Goal: Task Accomplishment & Management: Use online tool/utility

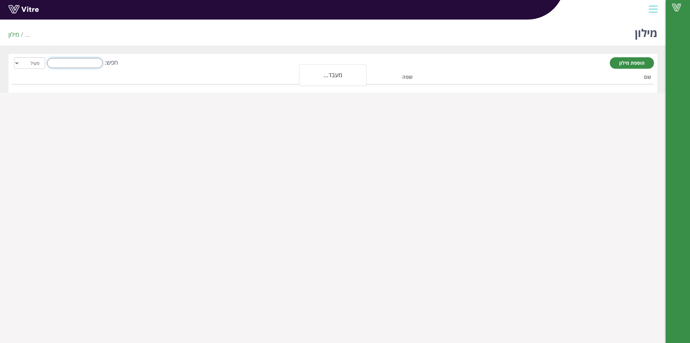
click at [87, 66] on input "חפש:" at bounding box center [75, 63] width 56 height 10
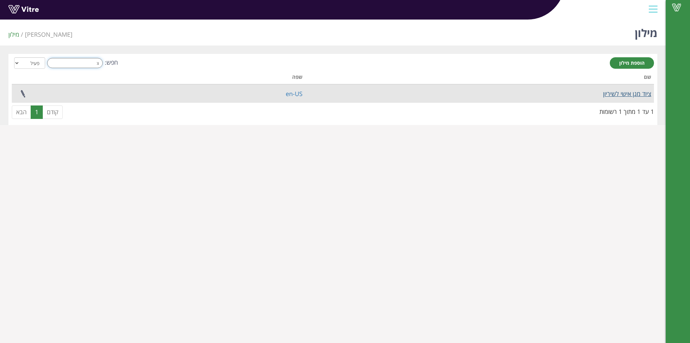
type input "צ"
click at [606, 93] on link "ציוד מגן אישי לשיריון" at bounding box center [627, 94] width 48 height 8
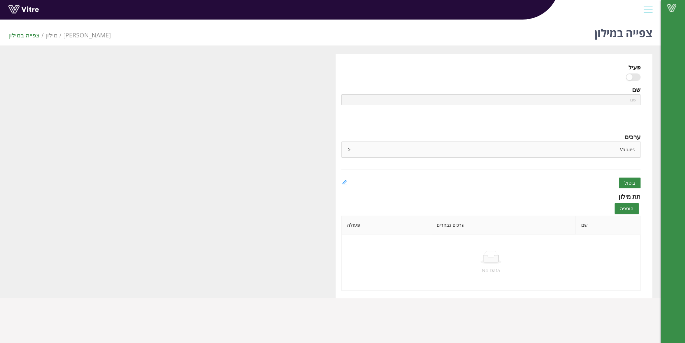
type input "ציוד מגן אישי לשיריון"
click at [343, 179] on icon "edit" at bounding box center [344, 182] width 6 height 6
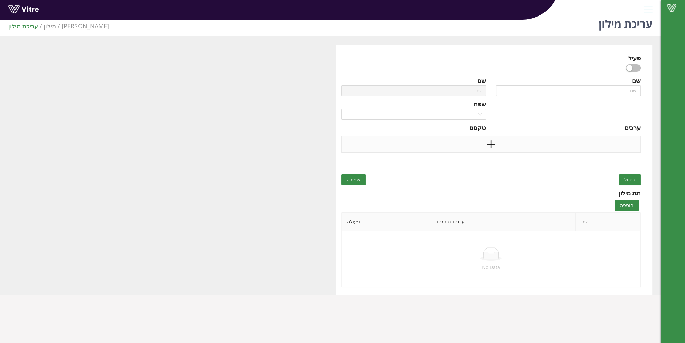
scroll to position [17, 0]
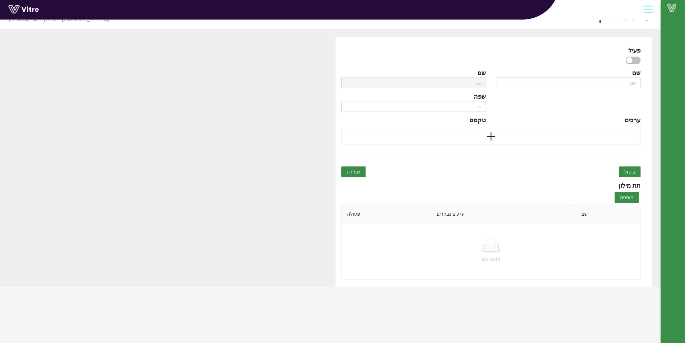
type input "ציוד מגן אישי לשיריון"
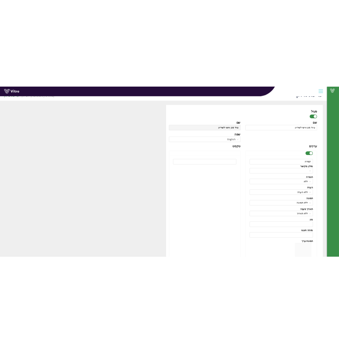
scroll to position [84, 0]
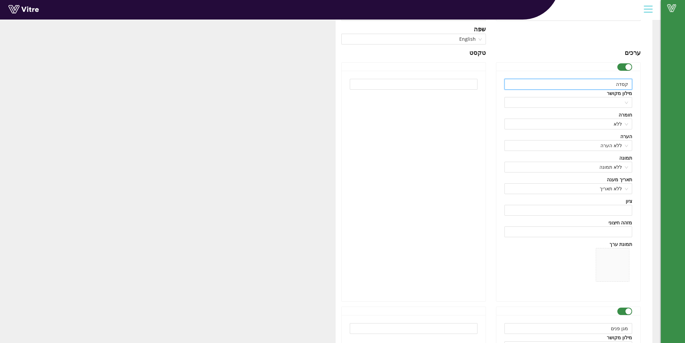
click at [601, 85] on input "קסדה" at bounding box center [568, 84] width 128 height 11
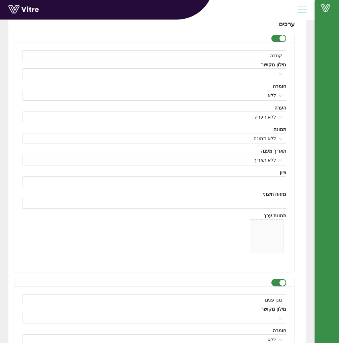
scroll to position [152, 0]
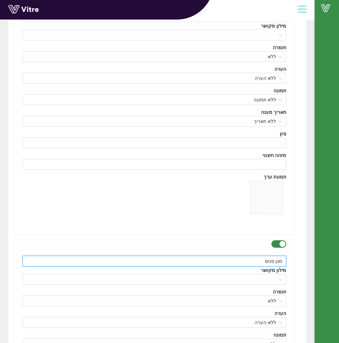
click at [275, 262] on input "מגן פנים" at bounding box center [155, 261] width 264 height 11
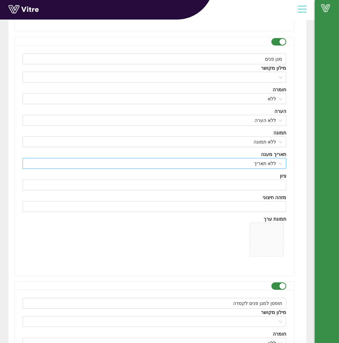
scroll to position [387, 0]
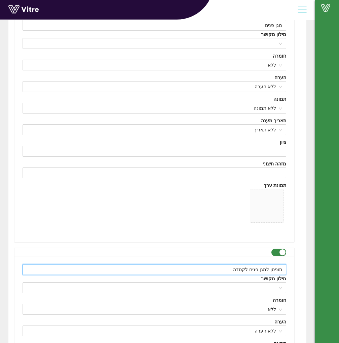
click at [264, 269] on input "תופסן למגן פנים לקסדה" at bounding box center [155, 269] width 264 height 11
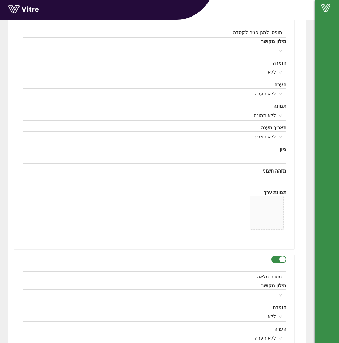
scroll to position [657, 0]
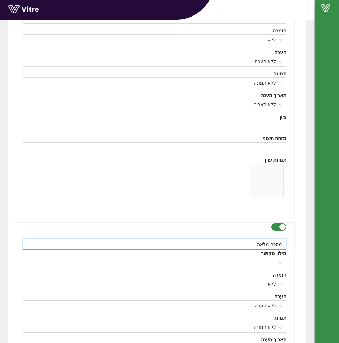
click at [270, 247] on input "מסכה מלאה" at bounding box center [155, 244] width 264 height 11
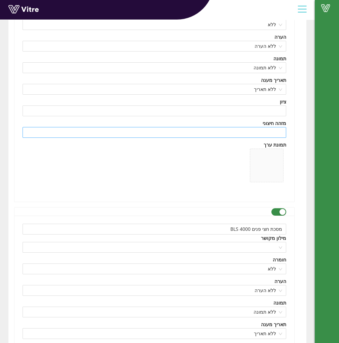
scroll to position [926, 0]
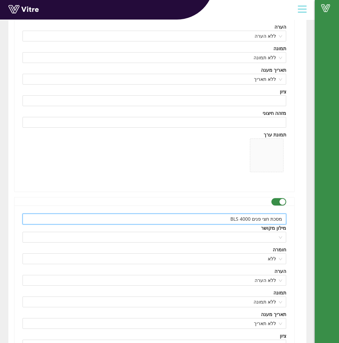
click at [256, 222] on input "מסכת חצי פנים BLS 4000" at bounding box center [155, 218] width 264 height 11
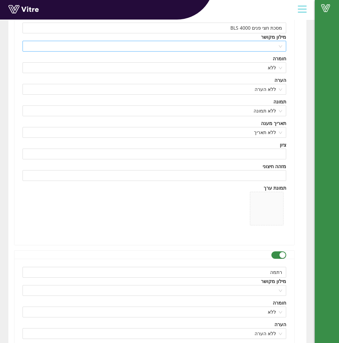
scroll to position [1128, 0]
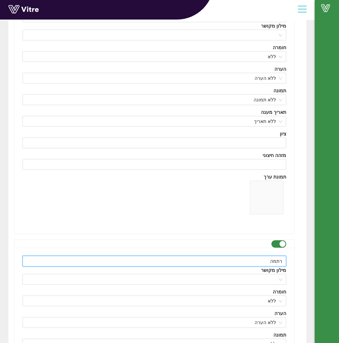
click at [263, 260] on input "רתמה" at bounding box center [155, 261] width 264 height 11
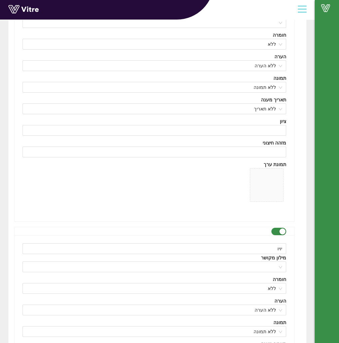
scroll to position [1397, 0]
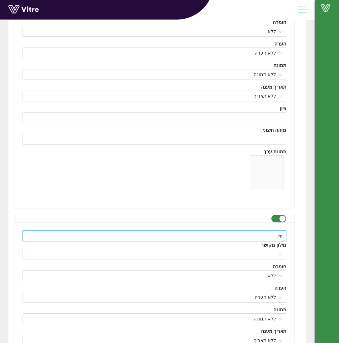
click at [273, 234] on input "יויו" at bounding box center [155, 235] width 264 height 11
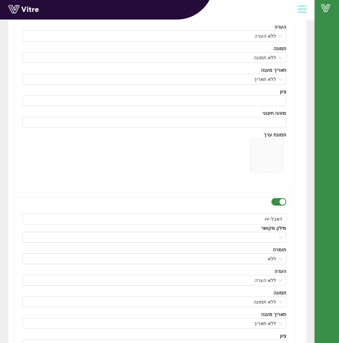
scroll to position [1667, 0]
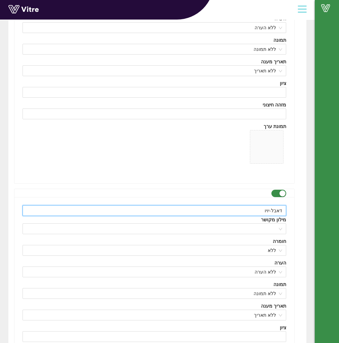
click at [266, 209] on input "דאבל-יויו" at bounding box center [155, 210] width 264 height 11
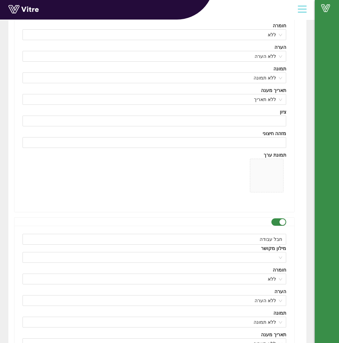
scroll to position [1902, 0]
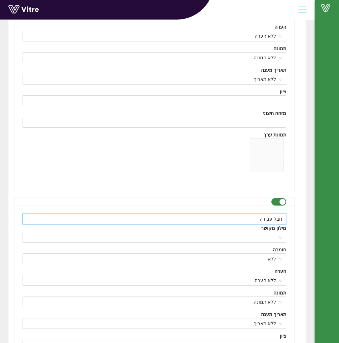
click at [264, 218] on input "חבל עבודה" at bounding box center [155, 218] width 264 height 11
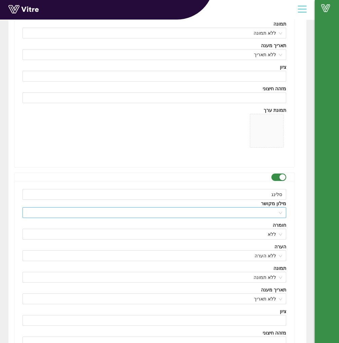
scroll to position [2172, 0]
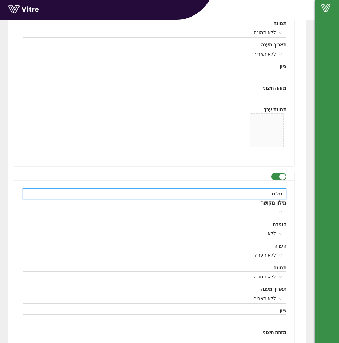
click at [265, 194] on input "סלינג" at bounding box center [155, 193] width 264 height 11
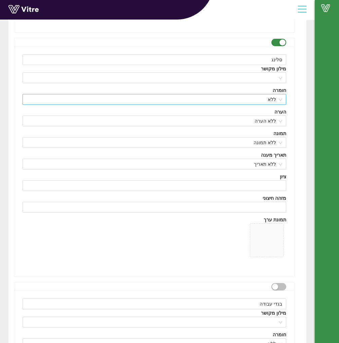
scroll to position [2340, 0]
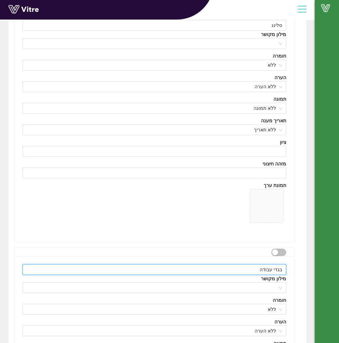
click at [260, 267] on input "בגדי עבודה" at bounding box center [155, 269] width 264 height 11
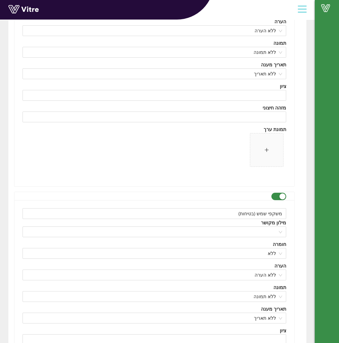
scroll to position [3620, 0]
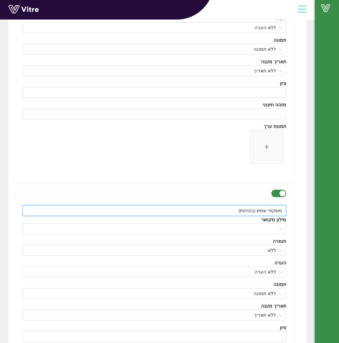
click at [243, 210] on input "משקפי שמש (בטיחות)" at bounding box center [155, 210] width 264 height 11
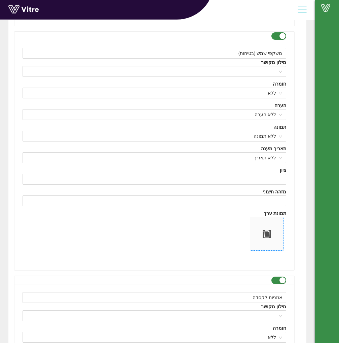
scroll to position [3822, 0]
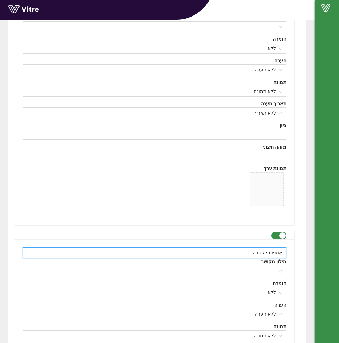
click at [267, 247] on input "אוזניות לקסדה" at bounding box center [155, 252] width 264 height 11
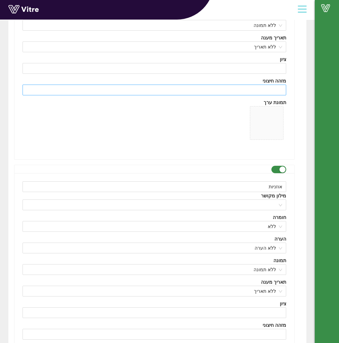
scroll to position [4158, 0]
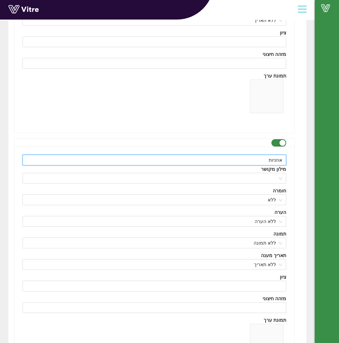
click at [274, 160] on input "אוזניות" at bounding box center [155, 160] width 264 height 11
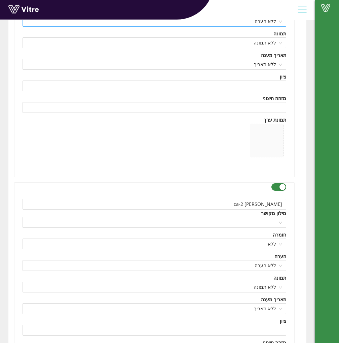
scroll to position [4360, 0]
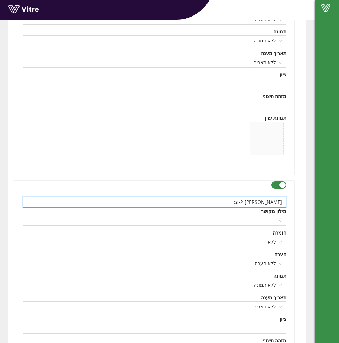
click at [266, 204] on input "ברדס Malina ca-2" at bounding box center [155, 202] width 264 height 11
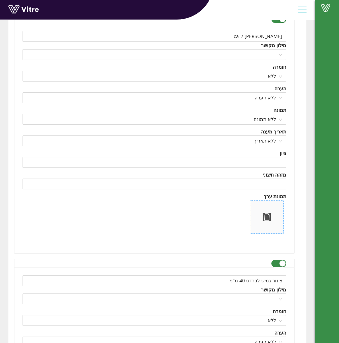
scroll to position [4562, 0]
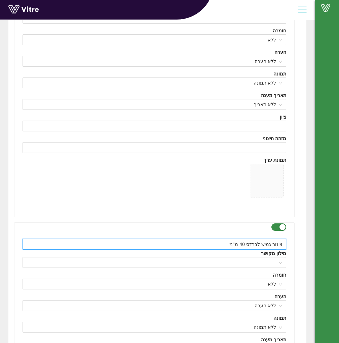
click at [246, 239] on input "צינור גמיש לברדס 40 מ"מ" at bounding box center [155, 244] width 264 height 11
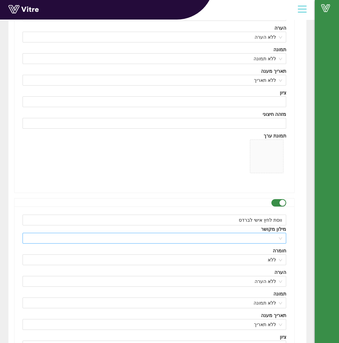
scroll to position [4832, 0]
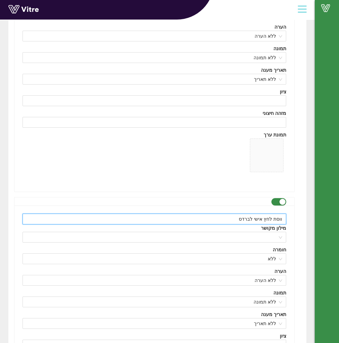
click at [269, 215] on input "ווסת לחץ אישי לברדס" at bounding box center [155, 218] width 264 height 11
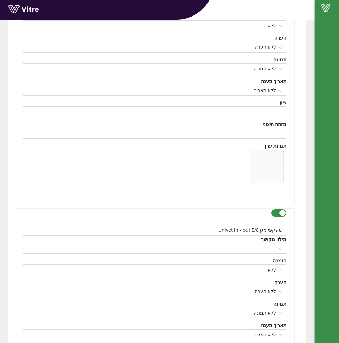
scroll to position [5067, 0]
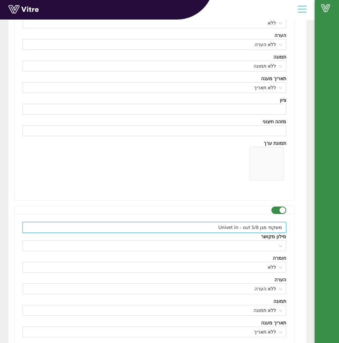
click at [261, 224] on input "משקפי מגן Univet in - out 5/8" at bounding box center [155, 227] width 264 height 11
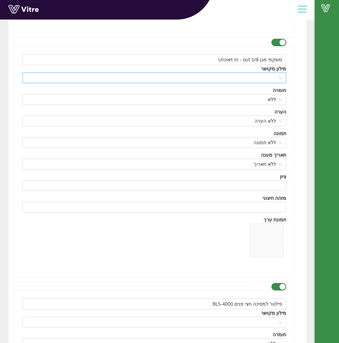
scroll to position [5236, 0]
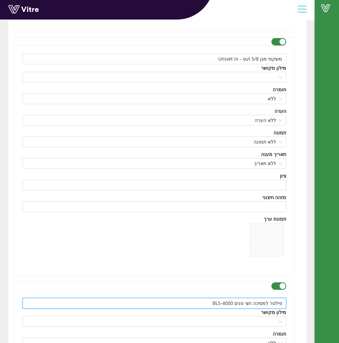
click at [241, 298] on input "פילטר למסיכה חצי פנים BLS-4000" at bounding box center [155, 303] width 264 height 11
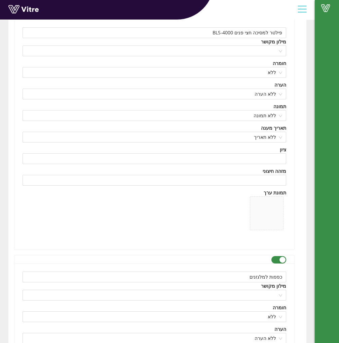
scroll to position [5573, 0]
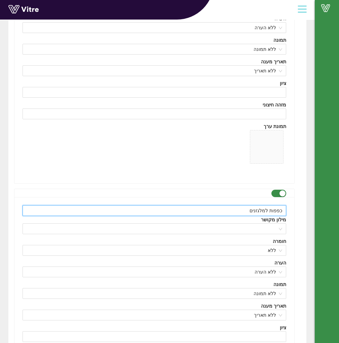
click at [255, 206] on input "כפפות למלגזנים" at bounding box center [155, 210] width 264 height 11
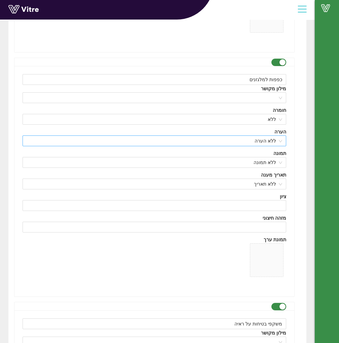
scroll to position [5707, 0]
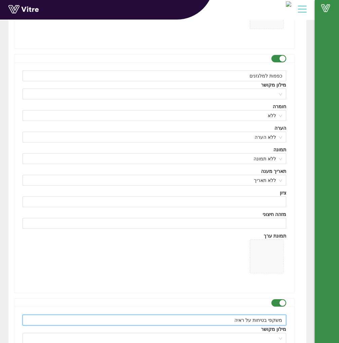
click at [255, 314] on input "משקפי בטיחות על ראיה" at bounding box center [155, 319] width 264 height 11
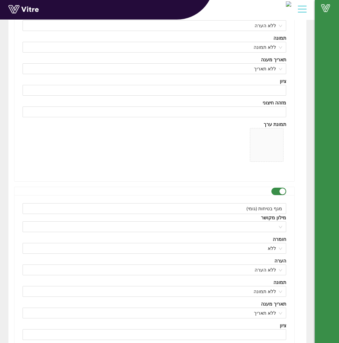
scroll to position [6078, 0]
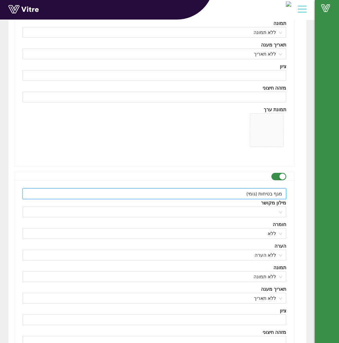
click at [265, 188] on input "מגף בטיחות (גומי)" at bounding box center [155, 193] width 264 height 11
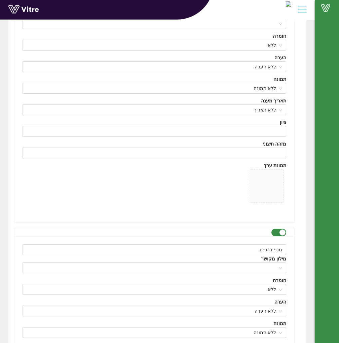
scroll to position [6280, 0]
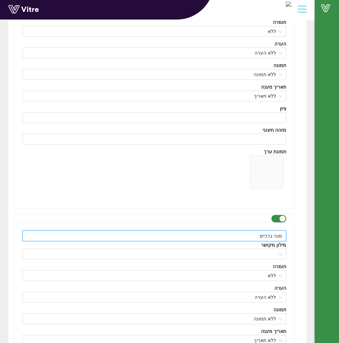
click at [245, 230] on input "מגני ברכיים" at bounding box center [155, 235] width 264 height 11
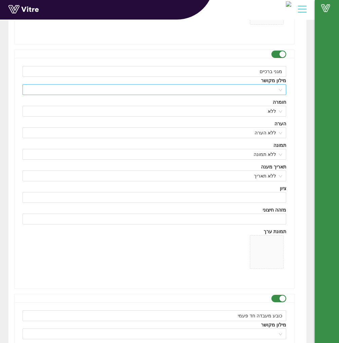
scroll to position [6448, 0]
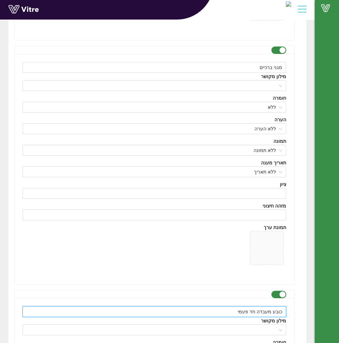
click at [265, 306] on input "כובע מעבדה חד פעמי" at bounding box center [155, 311] width 264 height 11
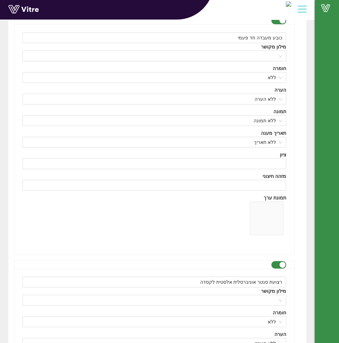
scroll to position [6785, 0]
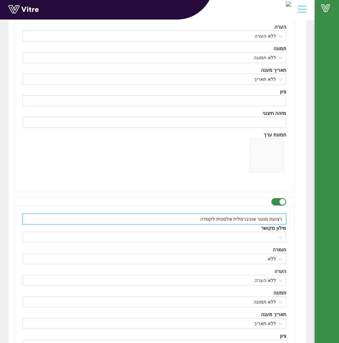
click at [245, 213] on input "רצועת סנטר אוניברסלית אלסטית לקסדה" at bounding box center [155, 218] width 264 height 11
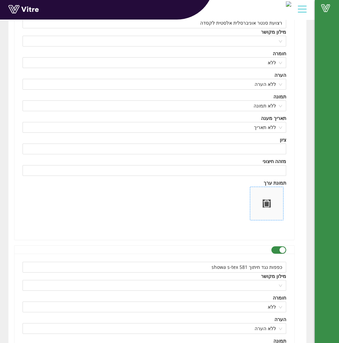
scroll to position [6987, 0]
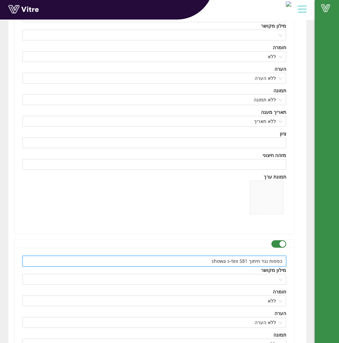
click at [241, 257] on input "כפפות נגד חיתוך showa s-tex 581" at bounding box center [155, 261] width 264 height 11
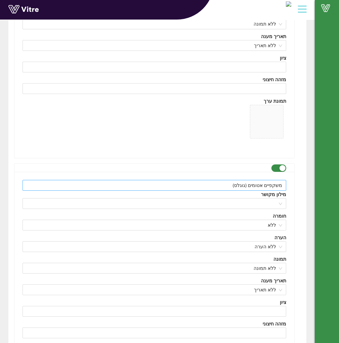
scroll to position [7323, 0]
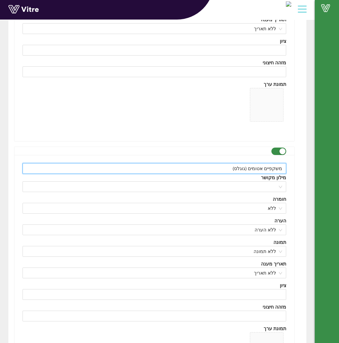
click at [245, 163] on input "משקפיים אטומים (גוגלס)" at bounding box center [155, 168] width 264 height 11
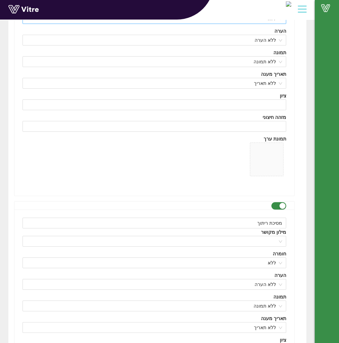
scroll to position [7525, 0]
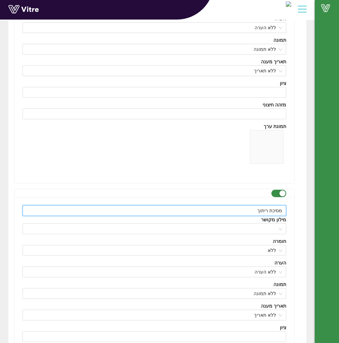
click at [243, 205] on input "מסיכת ריתוך" at bounding box center [155, 210] width 264 height 11
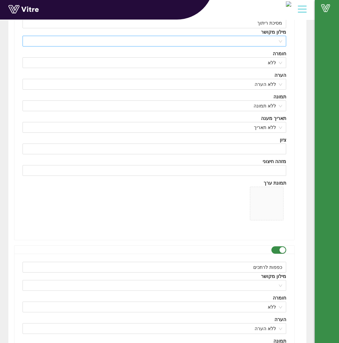
scroll to position [7727, 0]
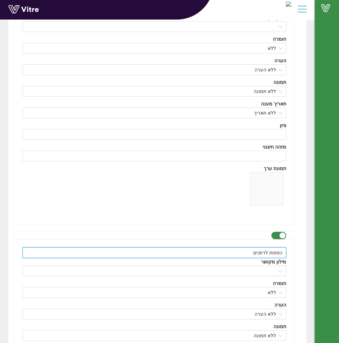
click at [265, 250] on input "כפפות לרתכים" at bounding box center [155, 252] width 264 height 11
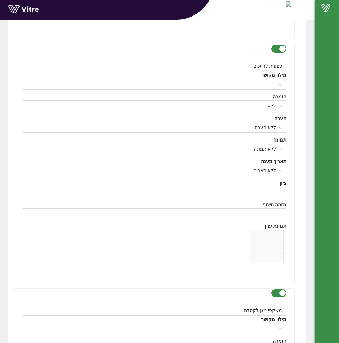
scroll to position [7929, 0]
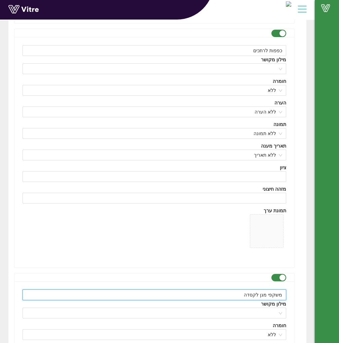
click at [265, 290] on input "משקפי מגן לקסדה" at bounding box center [155, 294] width 264 height 11
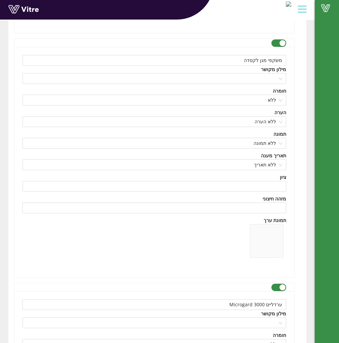
scroll to position [8199, 0]
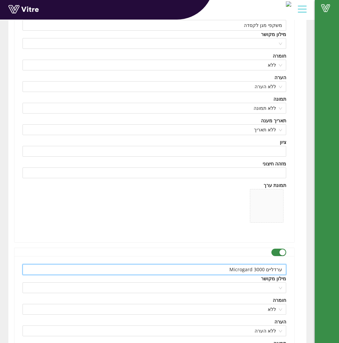
click at [251, 265] on input "ערדליים Microgard 3000" at bounding box center [155, 269] width 264 height 11
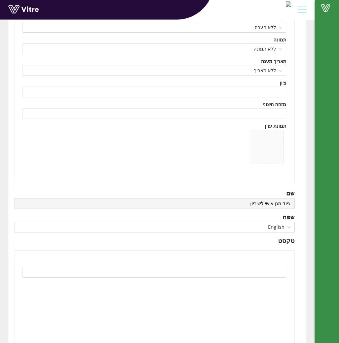
scroll to position [8502, 0]
